Goal: Task Accomplishment & Management: Manage account settings

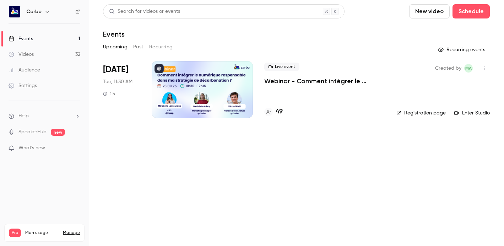
click at [186, 76] on div at bounding box center [202, 89] width 101 height 57
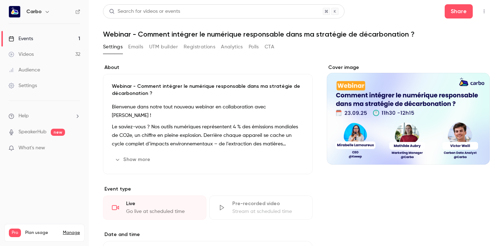
click at [478, 10] on button "button" at bounding box center [483, 11] width 11 height 11
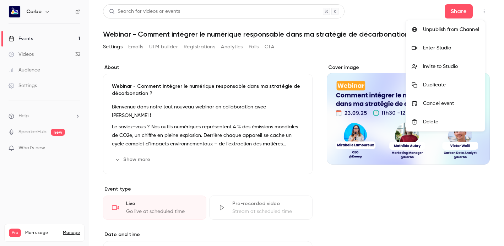
click at [34, 88] on div at bounding box center [252, 123] width 504 height 246
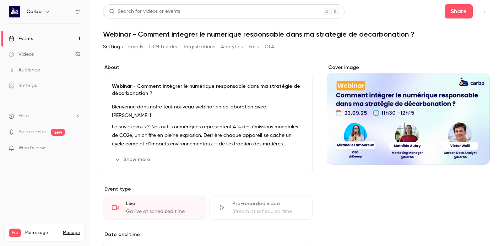
click at [33, 87] on div "Settings" at bounding box center [23, 85] width 28 height 7
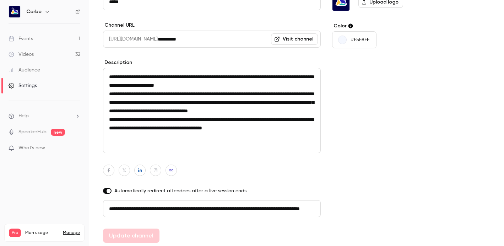
scroll to position [76, 0]
click at [38, 53] on link "Videos 32" at bounding box center [44, 55] width 89 height 16
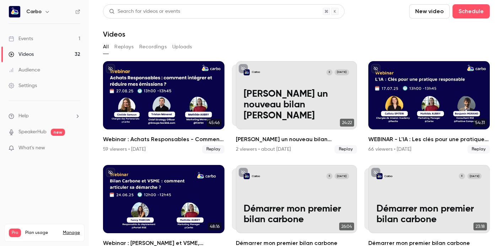
click at [35, 88] on div "Settings" at bounding box center [23, 85] width 28 height 7
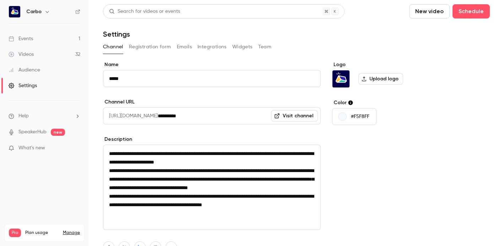
click at [178, 48] on button "Emails" at bounding box center [184, 46] width 15 height 11
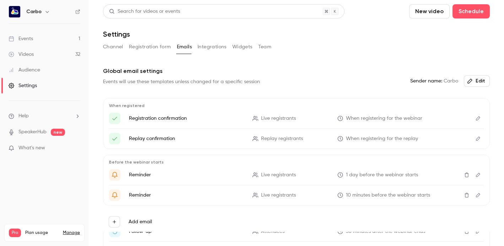
click at [143, 47] on button "Registration form" at bounding box center [150, 46] width 42 height 11
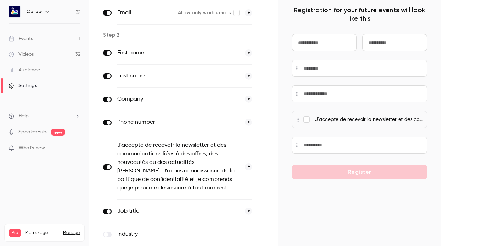
scroll to position [124, 0]
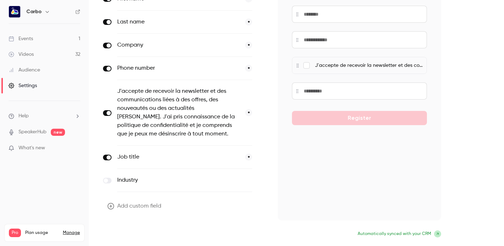
click at [141, 234] on button "Update form" at bounding box center [127, 234] width 48 height 14
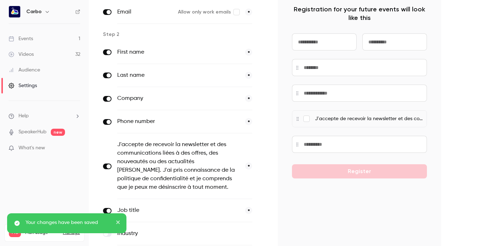
scroll to position [0, 0]
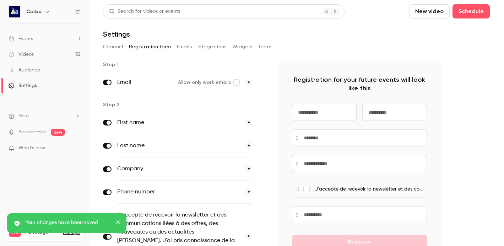
click at [43, 51] on link "Videos 32" at bounding box center [44, 55] width 89 height 16
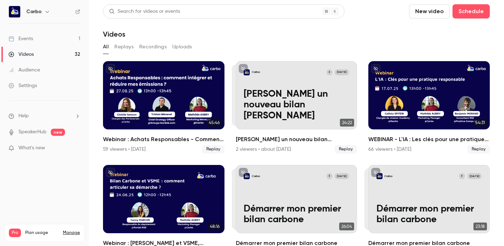
click at [42, 38] on link "Events 1" at bounding box center [44, 39] width 89 height 16
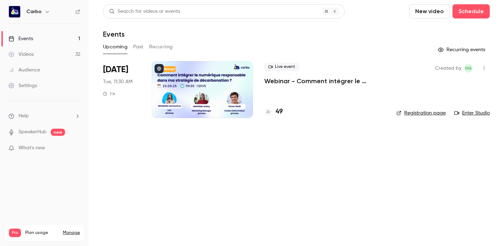
click at [184, 85] on div at bounding box center [202, 89] width 101 height 57
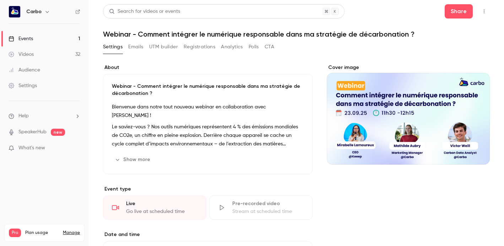
click at [195, 50] on button "Registrations" at bounding box center [200, 46] width 32 height 11
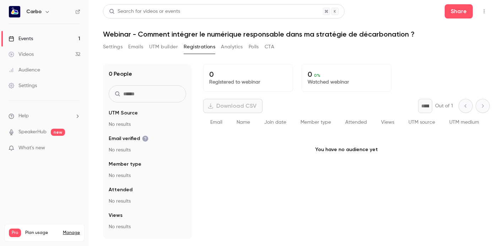
click at [196, 48] on button "Registrations" at bounding box center [200, 46] width 32 height 11
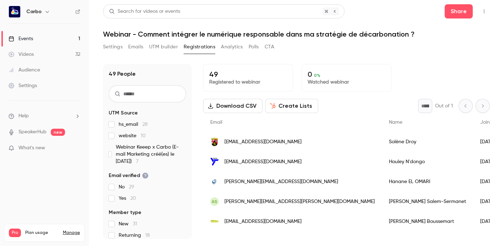
click at [486, 11] on icon "button" at bounding box center [484, 11] width 6 height 5
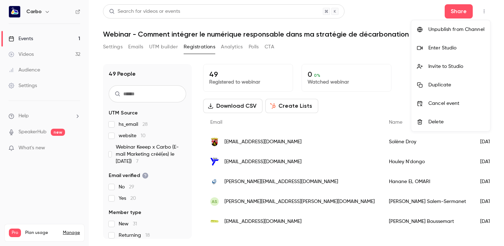
click at [446, 12] on div at bounding box center [252, 123] width 504 height 246
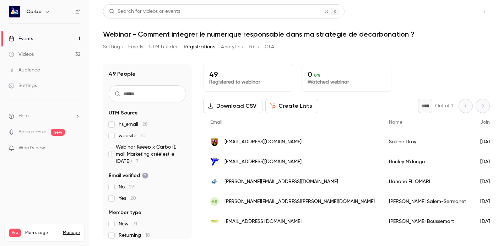
click at [451, 11] on button "Share" at bounding box center [458, 11] width 28 height 14
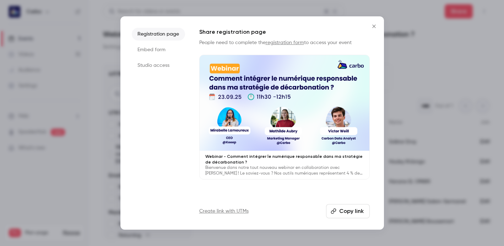
click at [349, 208] on button "Copy link" at bounding box center [348, 211] width 44 height 14
click at [376, 25] on icon "Close" at bounding box center [374, 26] width 9 height 6
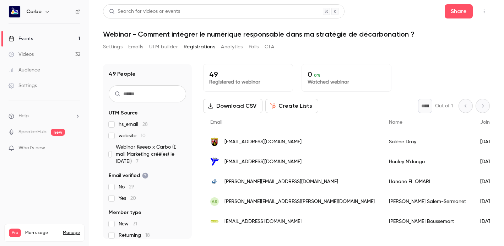
click at [194, 47] on button "Registrations" at bounding box center [200, 46] width 32 height 11
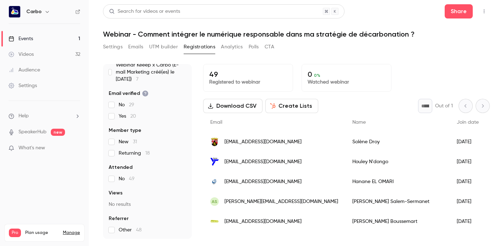
scroll to position [82, 0]
click at [32, 86] on div "Settings" at bounding box center [23, 85] width 28 height 7
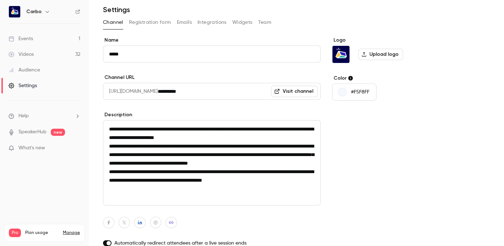
scroll to position [12, 0]
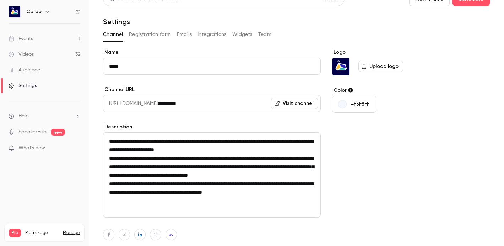
click at [186, 33] on button "Emails" at bounding box center [184, 34] width 15 height 11
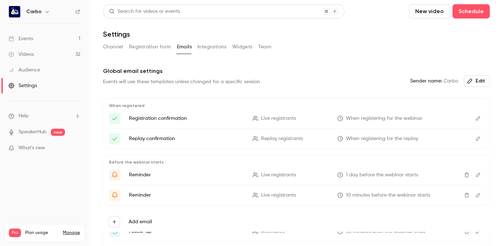
click at [156, 46] on button "Registration form" at bounding box center [150, 46] width 42 height 11
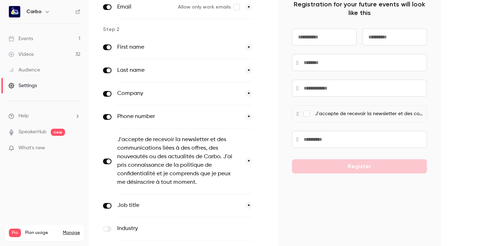
scroll to position [124, 0]
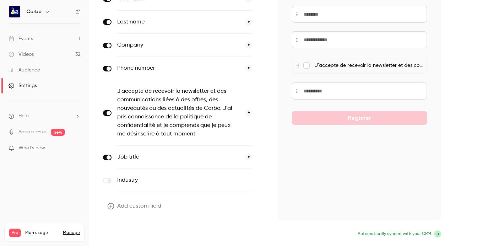
click at [138, 235] on button "Update form" at bounding box center [127, 234] width 48 height 14
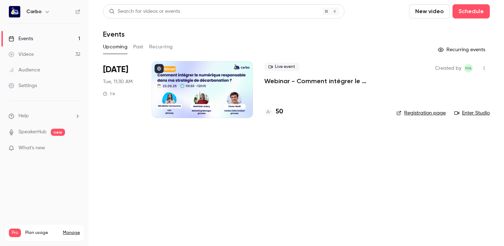
click at [230, 78] on div at bounding box center [202, 89] width 101 height 57
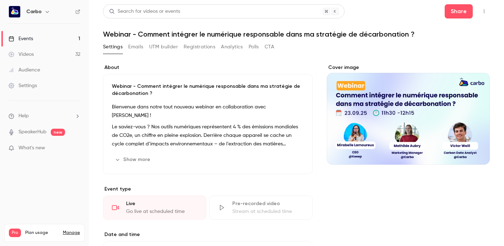
click at [186, 48] on button "Registrations" at bounding box center [200, 46] width 32 height 11
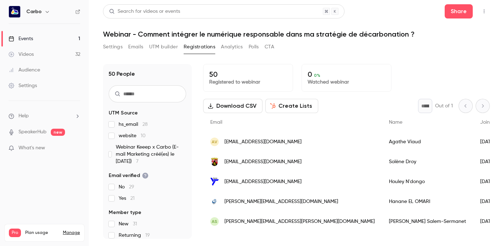
click at [117, 46] on button "Settings" at bounding box center [113, 46] width 20 height 11
